Goal: Information Seeking & Learning: Check status

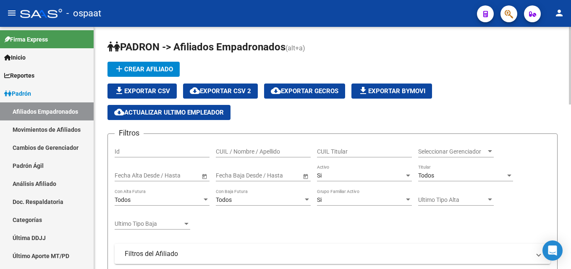
click at [222, 147] on div "CUIL / Nombre / Apellido" at bounding box center [263, 149] width 95 height 17
paste input "27639899"
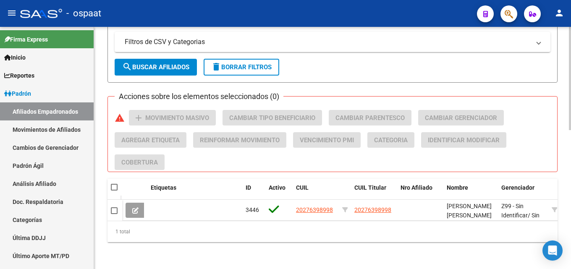
scroll to position [326, 0]
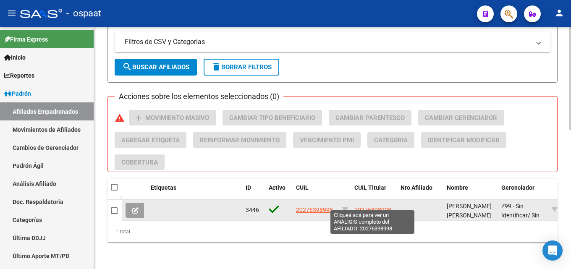
click at [372, 206] on span "20276398998" at bounding box center [372, 209] width 37 height 7
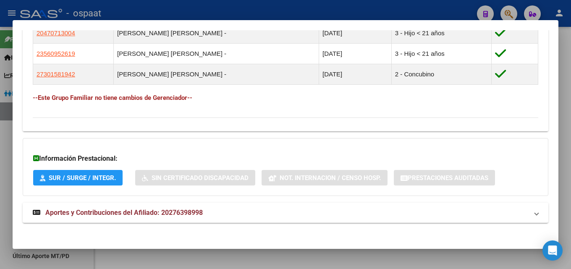
scroll to position [500, 0]
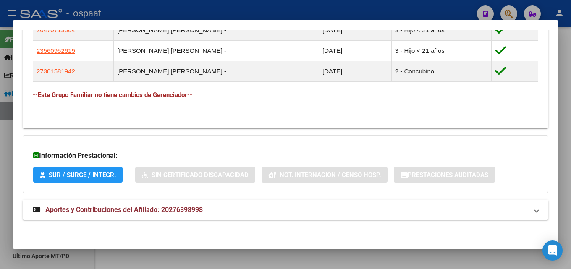
click at [136, 210] on span "Aportes y Contribuciones del Afiliado: 20276398998" at bounding box center [123, 210] width 157 height 8
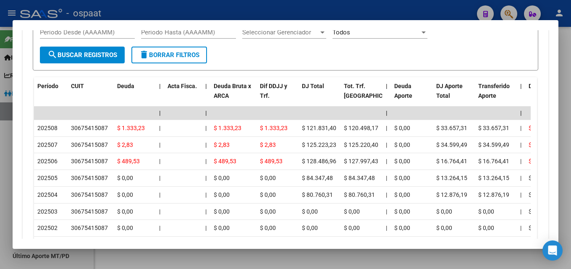
scroll to position [710, 0]
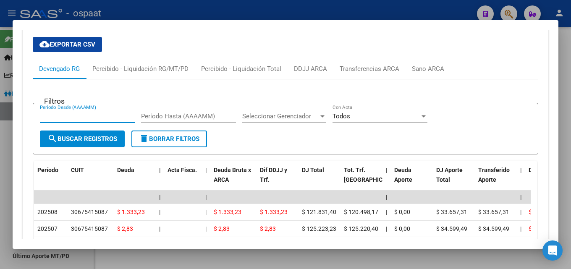
click at [55, 113] on input "Período Desde (AAAAMM)" at bounding box center [87, 116] width 95 height 8
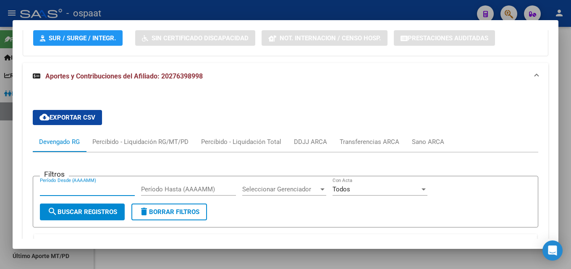
scroll to position [626, 0]
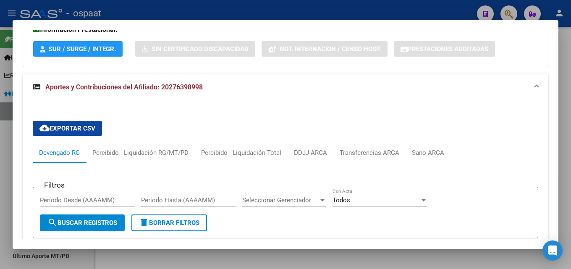
drag, startPoint x: 161, startPoint y: 86, endPoint x: 204, endPoint y: 90, distance: 42.6
click at [203, 90] on span "Aportes y Contribuciones del Afiliado: 20276398998" at bounding box center [123, 87] width 157 height 8
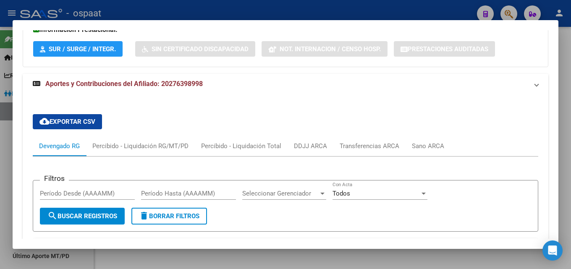
scroll to position [500, 0]
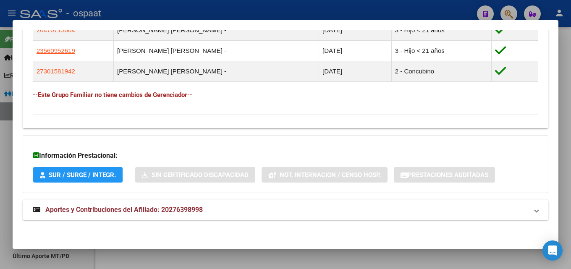
copy span "20276398998"
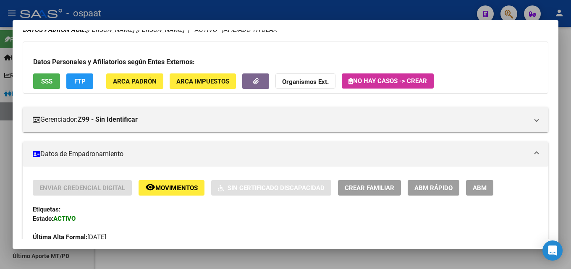
scroll to position [0, 0]
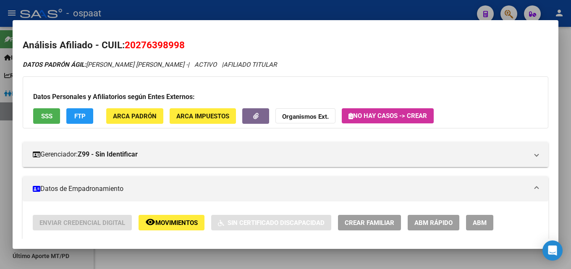
click at [198, 16] on div at bounding box center [285, 134] width 571 height 269
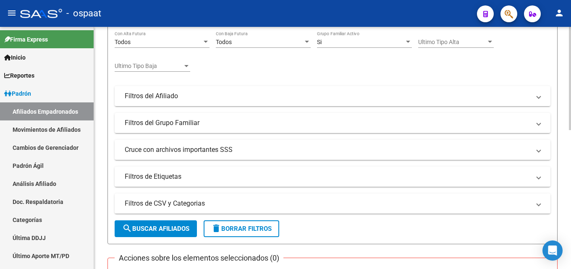
scroll to position [32, 0]
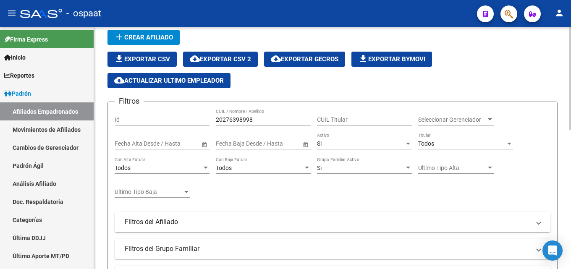
click at [250, 119] on input "20276398998" at bounding box center [263, 119] width 95 height 7
click at [248, 119] on input "20276398998" at bounding box center [263, 119] width 95 height 7
paste input "26638513"
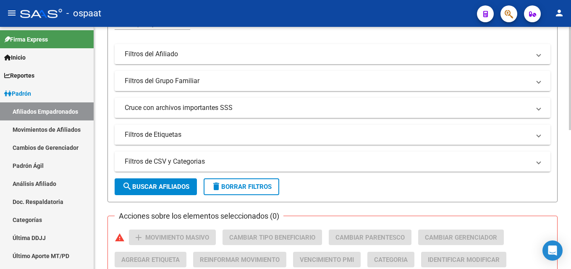
scroll to position [326, 0]
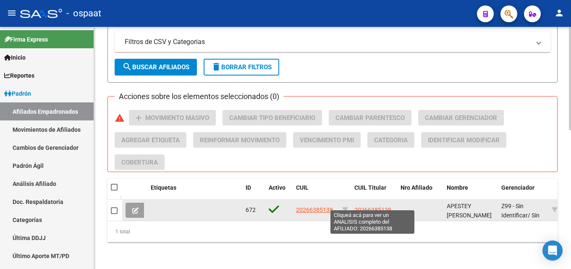
type input "20266385138"
click at [367, 206] on span "20266385138" at bounding box center [372, 209] width 37 height 7
type textarea "20266385138"
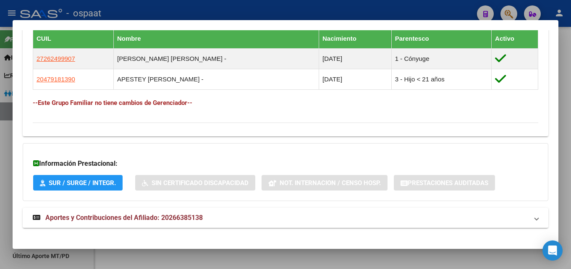
scroll to position [479, 0]
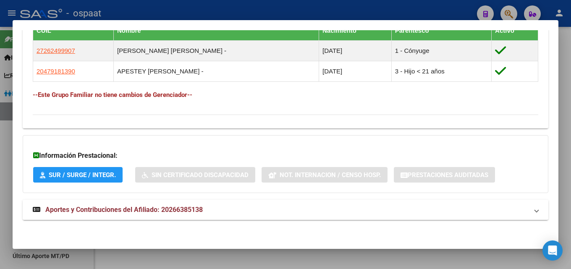
click at [100, 208] on span "Aportes y Contribuciones del Afiliado: 20266385138" at bounding box center [123, 210] width 157 height 8
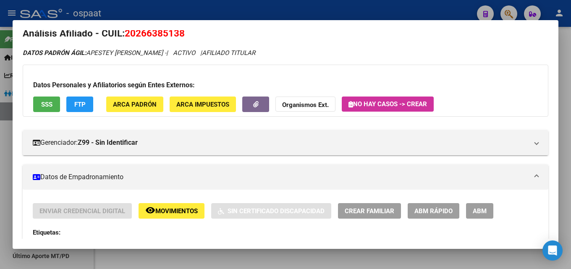
scroll to position [0, 0]
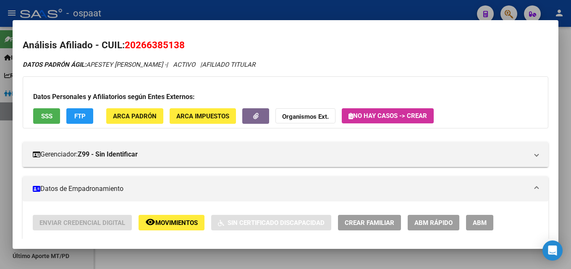
click at [241, 6] on div at bounding box center [285, 134] width 571 height 269
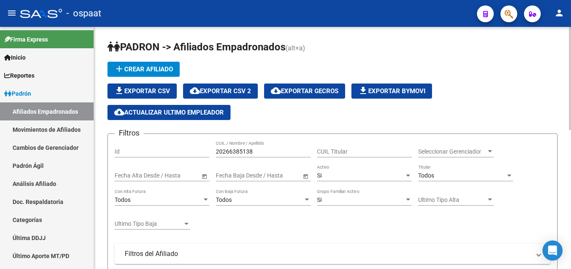
click at [236, 149] on input "20266385138" at bounding box center [263, 151] width 95 height 7
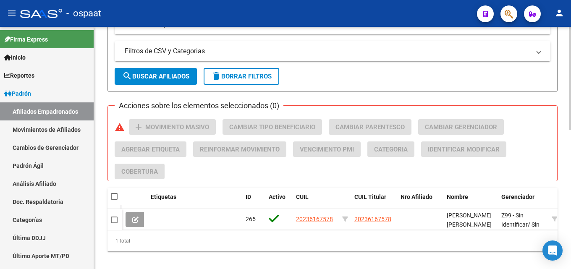
scroll to position [326, 0]
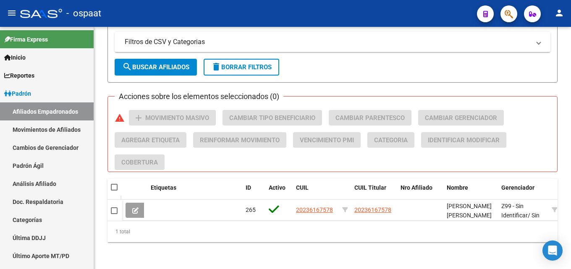
type input "20236167578"
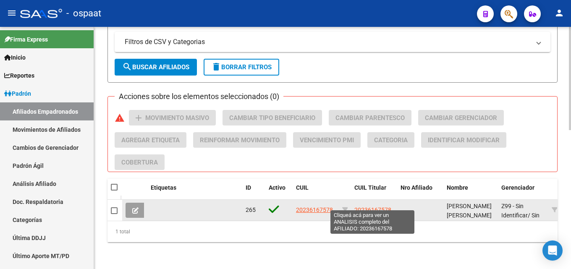
click at [373, 206] on span "20236167578" at bounding box center [372, 209] width 37 height 7
type textarea "20236167578"
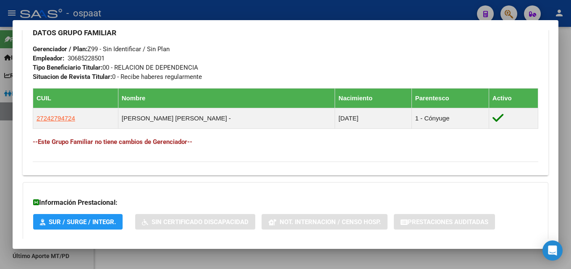
scroll to position [459, 0]
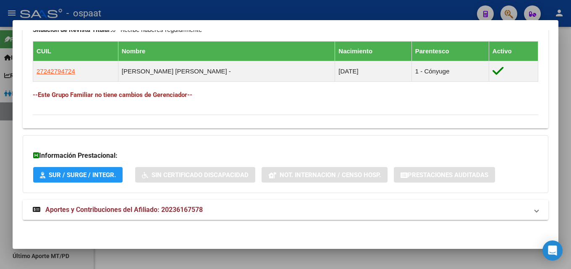
click at [125, 205] on strong "Aportes y Contribuciones del Afiliado: 20236167578" at bounding box center [118, 210] width 170 height 10
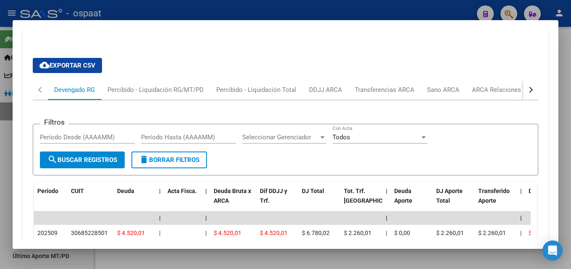
scroll to position [732, 0]
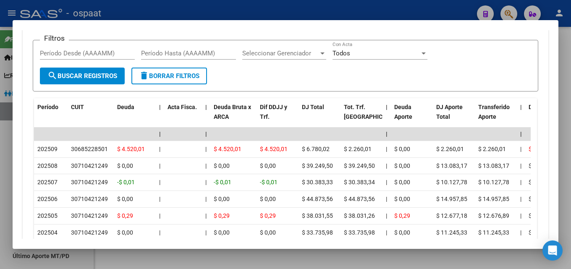
click at [97, 52] on input "Período Desde (AAAAMM)" at bounding box center [87, 54] width 95 height 8
type input "202508"
click at [174, 49] on div "Período Hasta (AAAAMM)" at bounding box center [188, 53] width 95 height 13
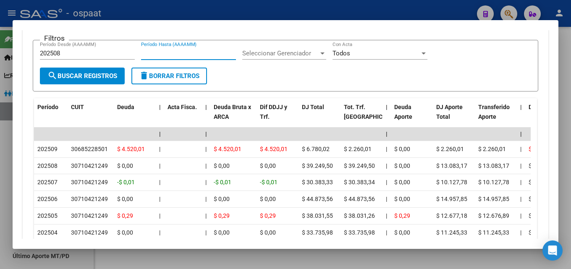
type input "0"
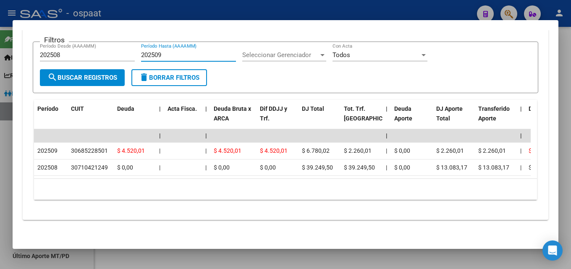
type input "202509"
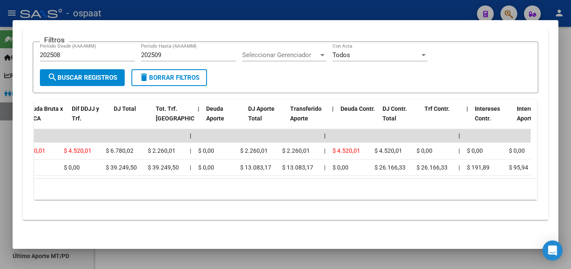
scroll to position [0, 171]
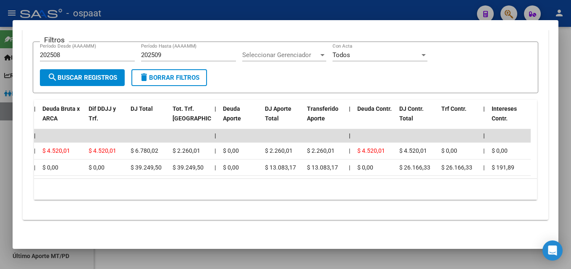
click at [258, 13] on div at bounding box center [285, 134] width 571 height 269
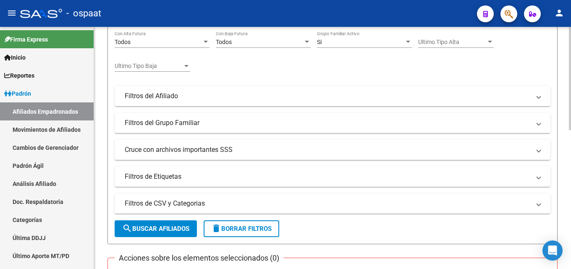
scroll to position [0, 0]
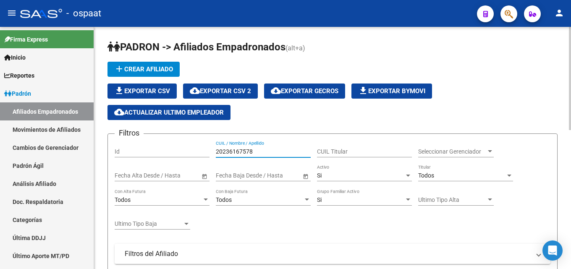
click at [245, 151] on input "20236167578" at bounding box center [263, 151] width 95 height 7
click at [251, 150] on input "20236167578" at bounding box center [263, 151] width 95 height 7
paste input "26638513"
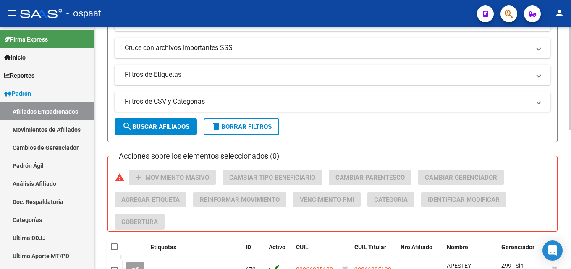
scroll to position [326, 0]
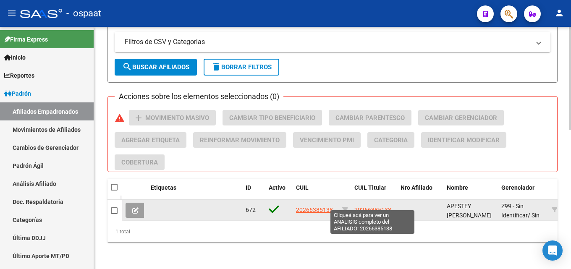
type input "20266385138"
click at [377, 206] on span "20266385138" at bounding box center [372, 209] width 37 height 7
type textarea "20266385138"
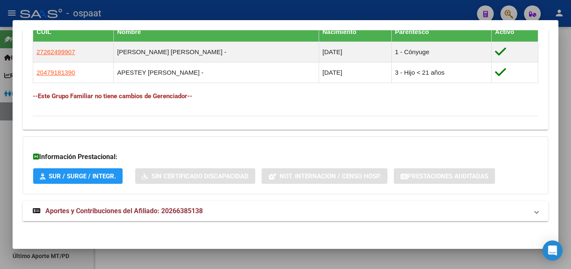
scroll to position [479, 0]
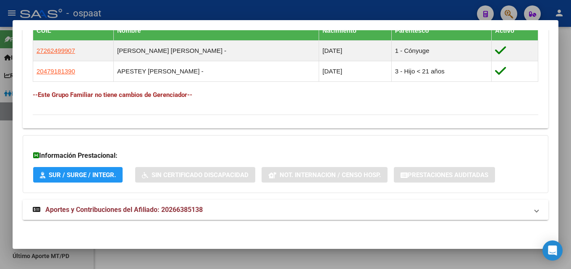
click at [131, 212] on span "Aportes y Contribuciones del Afiliado: 20266385138" at bounding box center [123, 210] width 157 height 8
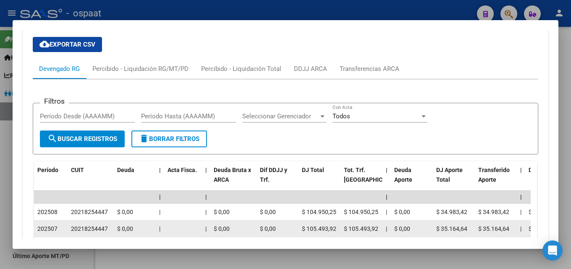
scroll to position [647, 0]
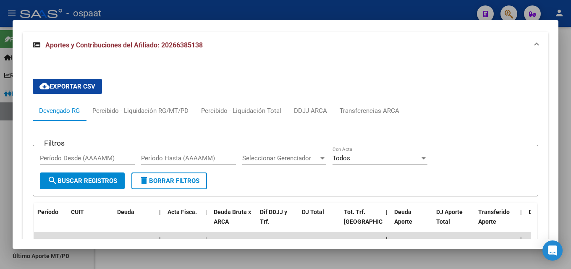
drag, startPoint x: 161, startPoint y: 44, endPoint x: 206, endPoint y: 47, distance: 45.0
click at [206, 47] on mat-panel-title "Aportes y Contribuciones del Afiliado: 20266385138" at bounding box center [280, 45] width 495 height 10
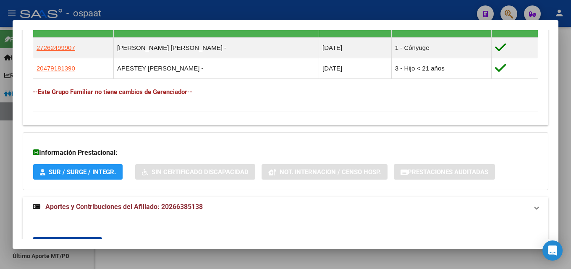
scroll to position [479, 0]
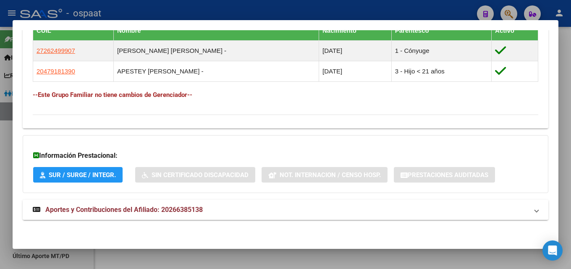
copy span "20266385138"
click at [188, 208] on span "Aportes y Contribuciones del Afiliado: 20266385138" at bounding box center [123, 210] width 157 height 8
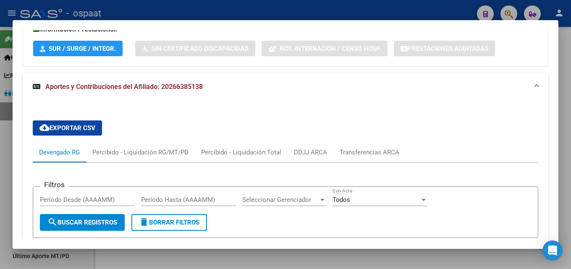
drag, startPoint x: 160, startPoint y: 84, endPoint x: 205, endPoint y: 91, distance: 45.4
click at [205, 91] on mat-panel-title "Aportes y Contribuciones del Afiliado: 20266385138" at bounding box center [280, 87] width 495 height 10
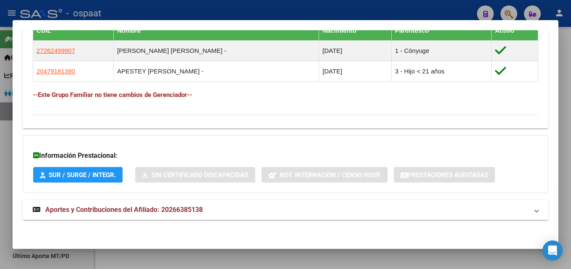
scroll to position [479, 0]
copy span "20266385138"
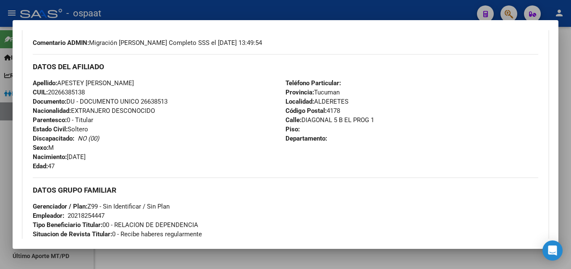
scroll to position [186, 0]
